Goal: Task Accomplishment & Management: Complete application form

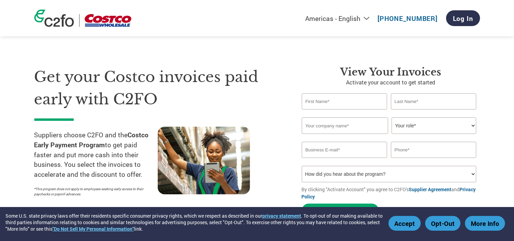
type input "[EMAIL_ADDRESS][DOMAIN_NAME]"
type input "1-3106830940"
click at [334, 105] on input "text" at bounding box center [345, 101] width 86 height 16
type input "[PERSON_NAME]"
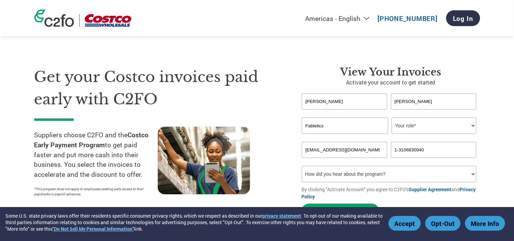
type input "Fabletics LLC"
click at [418, 128] on select "Your role* CFO Controller Credit Manager Finance Director Treasurer CEO Preside…" at bounding box center [434, 125] width 85 height 16
select select "CONTROLLER"
click at [392, 117] on select "Your role* CFO Controller Credit Manager Finance Director Treasurer CEO Preside…" at bounding box center [434, 125] width 85 height 16
drag, startPoint x: 437, startPoint y: 148, endPoint x: 365, endPoint y: 157, distance: 72.3
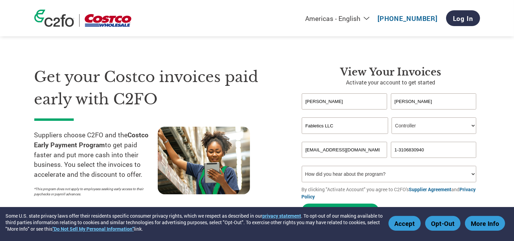
click at [365, 157] on div "[EMAIL_ADDRESS][DOMAIN_NAME] 1-3106830940" at bounding box center [391, 150] width 178 height 16
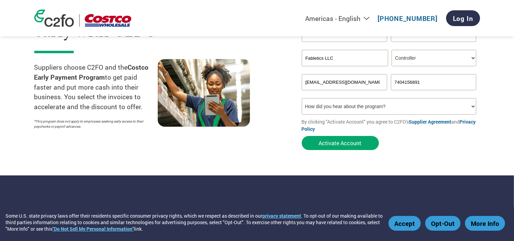
scroll to position [69, 0]
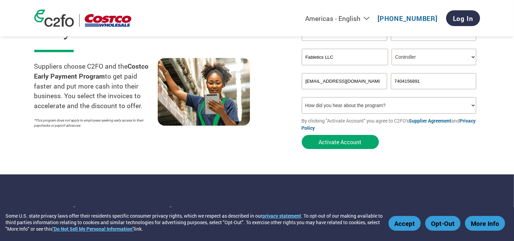
type input "7404156891"
click at [403, 109] on select "How did you hear about the program? Received a letter Email Social Media Online…" at bounding box center [389, 105] width 175 height 16
select select "Email"
click at [302, 97] on select "How did you hear about the program? Received a letter Email Social Media Online…" at bounding box center [389, 105] width 175 height 16
click at [342, 58] on input "Fabletics LLC" at bounding box center [345, 57] width 86 height 16
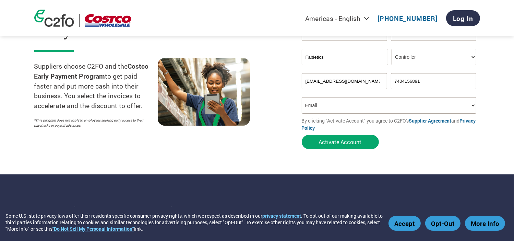
type input "Fabletics LLC"
click at [349, 144] on button "Activate Account" at bounding box center [340, 142] width 77 height 14
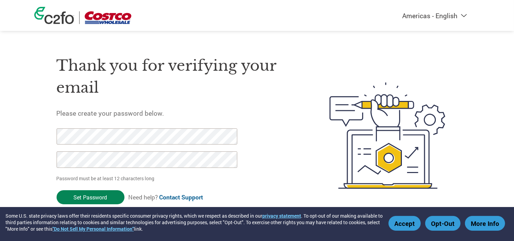
click at [103, 195] on input "Set Password" at bounding box center [91, 197] width 68 height 14
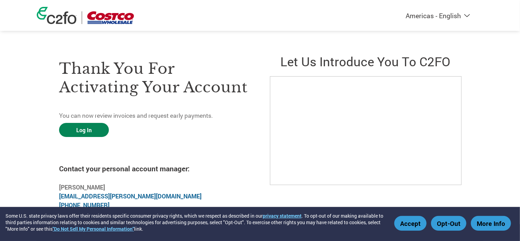
click at [82, 128] on link "Log In" at bounding box center [84, 130] width 50 height 14
